Goal: Task Accomplishment & Management: Manage account settings

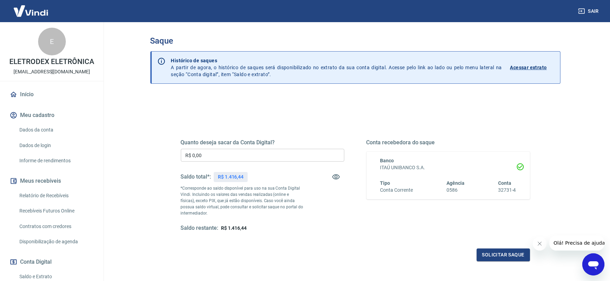
click at [223, 154] on input "R$ 0,00" at bounding box center [263, 155] width 164 height 13
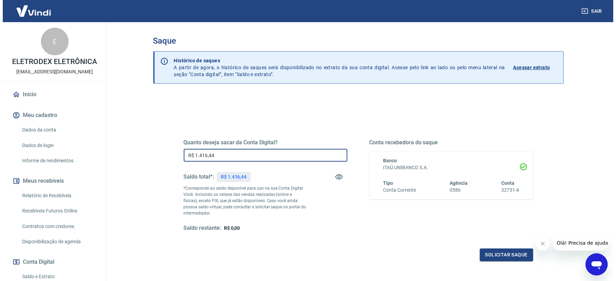
scroll to position [38, 0]
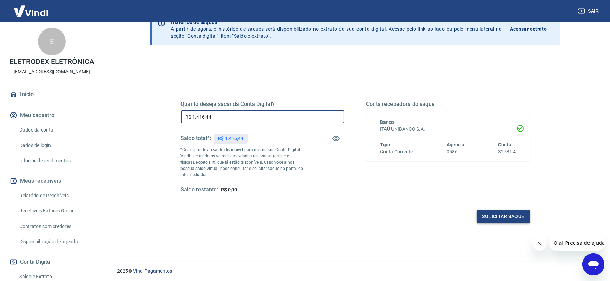
type input "R$ 1.416,44"
click at [494, 214] on button "Solicitar saque" at bounding box center [503, 216] width 53 height 13
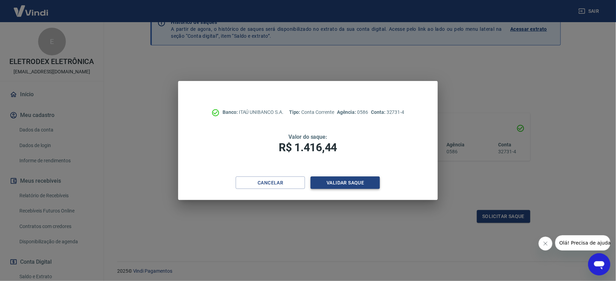
click at [338, 177] on button "Validar saque" at bounding box center [344, 183] width 69 height 13
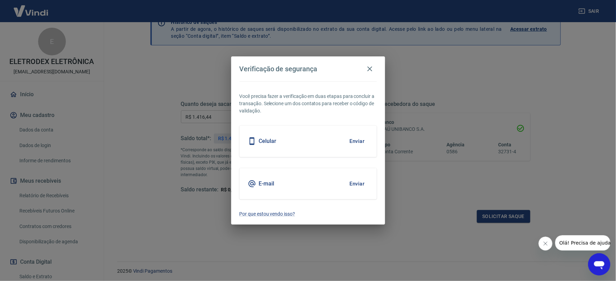
click at [349, 181] on button "Enviar" at bounding box center [357, 184] width 23 height 15
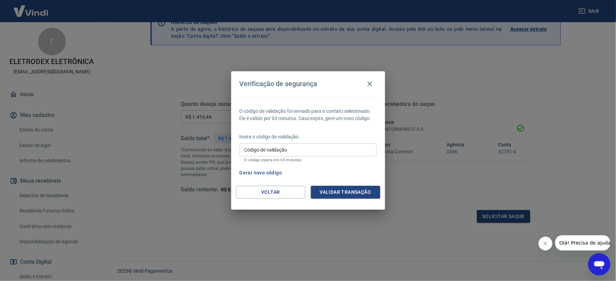
click at [297, 141] on div "Insira o código de validação Código de validação Código de validação O código e…" at bounding box center [307, 148] width 137 height 30
click at [297, 151] on input "Código de validação" at bounding box center [307, 149] width 137 height 13
paste input "681259"
type input "681259"
click at [346, 192] on button "Validar transação" at bounding box center [345, 192] width 69 height 13
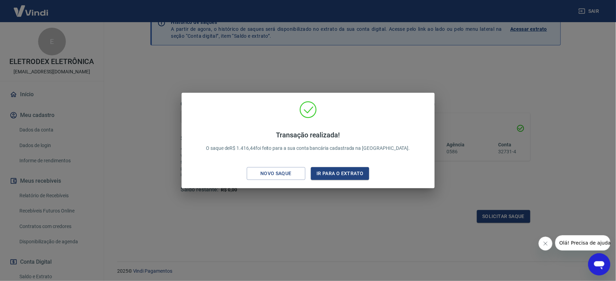
click at [460, 76] on div "Transação realizada! O saque de R$ 1.416,44 foi feito para a sua conta bancária…" at bounding box center [308, 140] width 616 height 281
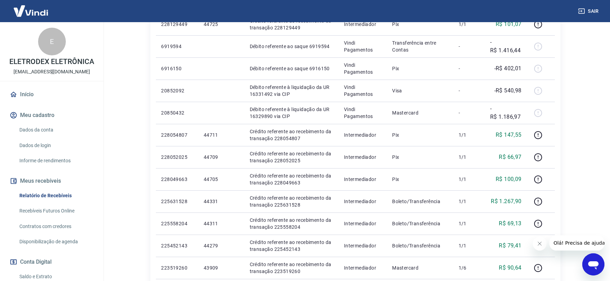
scroll to position [192, 0]
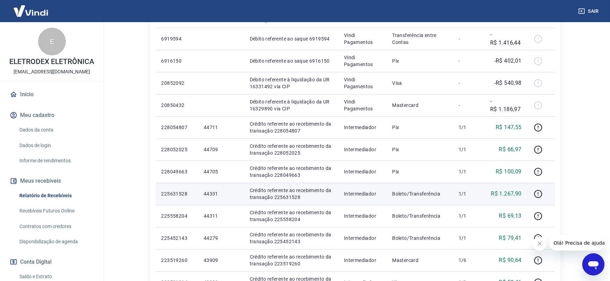
click at [208, 191] on p "44331" at bounding box center [221, 194] width 35 height 7
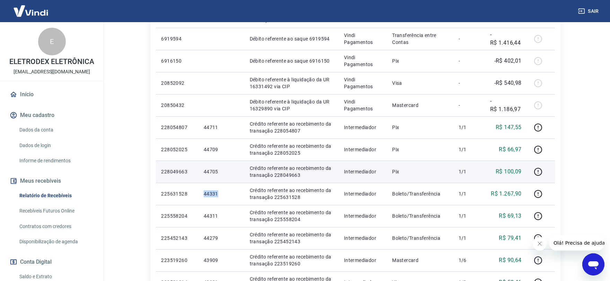
copy p "44331"
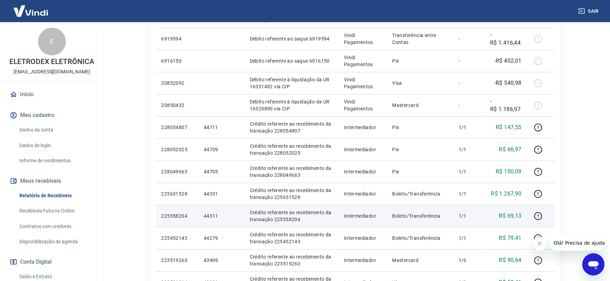
click at [212, 220] on td "44311" at bounding box center [221, 216] width 46 height 22
click at [210, 210] on td "44311" at bounding box center [221, 216] width 46 height 22
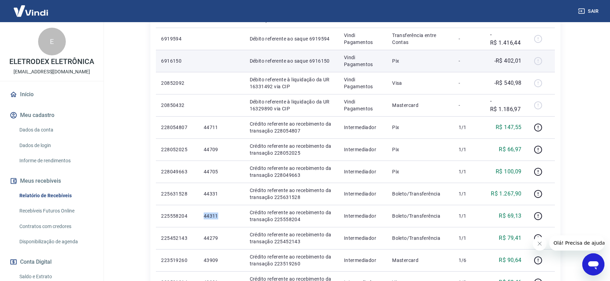
copy p "44311"
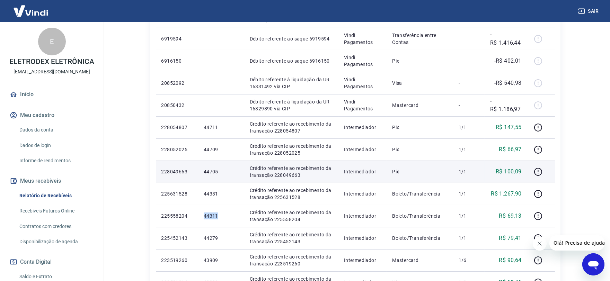
scroll to position [231, 0]
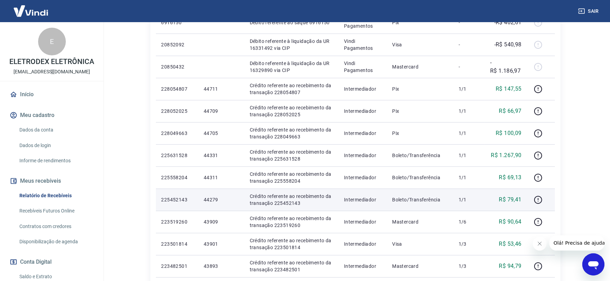
click at [212, 200] on p "44279" at bounding box center [221, 199] width 35 height 7
copy p "44279"
